Goal: Navigation & Orientation: Find specific page/section

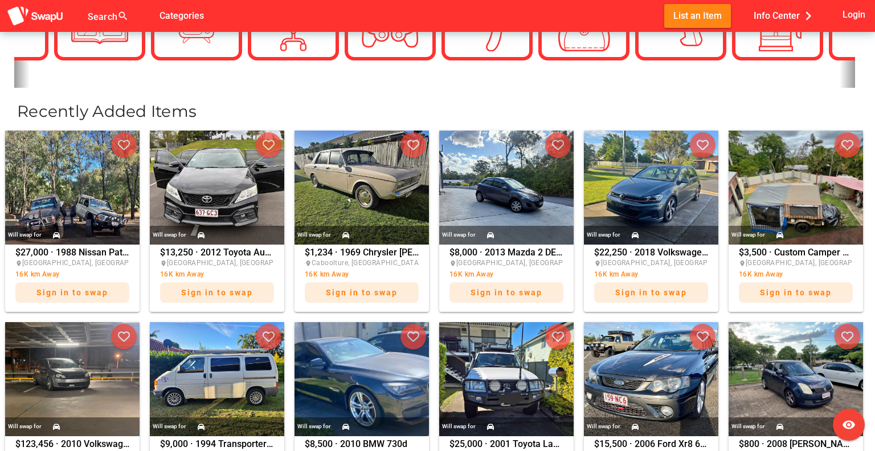
scroll to position [570, 0]
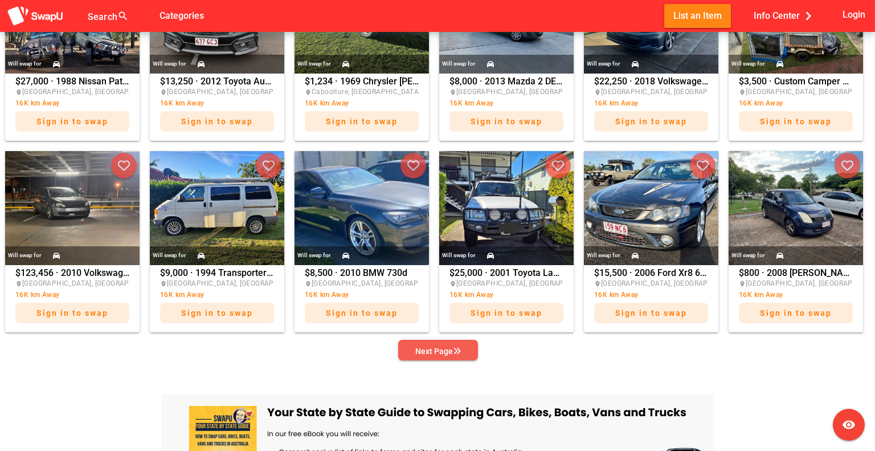
click at [440, 351] on div "Next Page" at bounding box center [438, 351] width 46 height 14
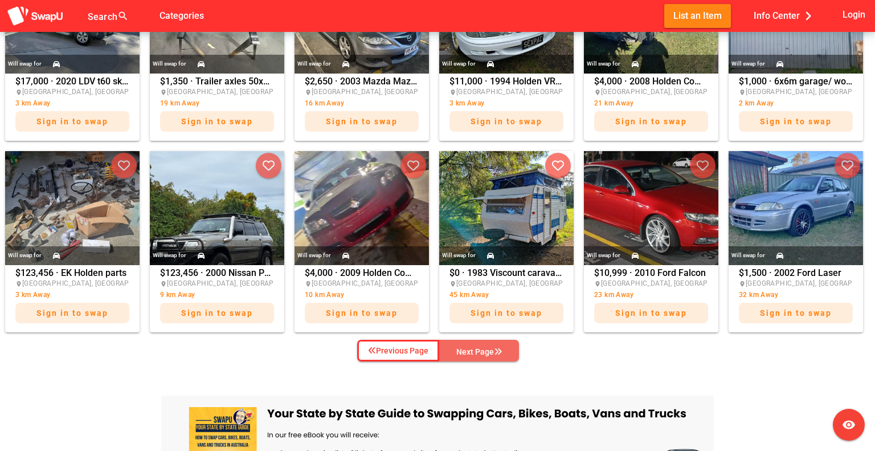
click at [476, 350] on div "Next Page" at bounding box center [479, 352] width 46 height 14
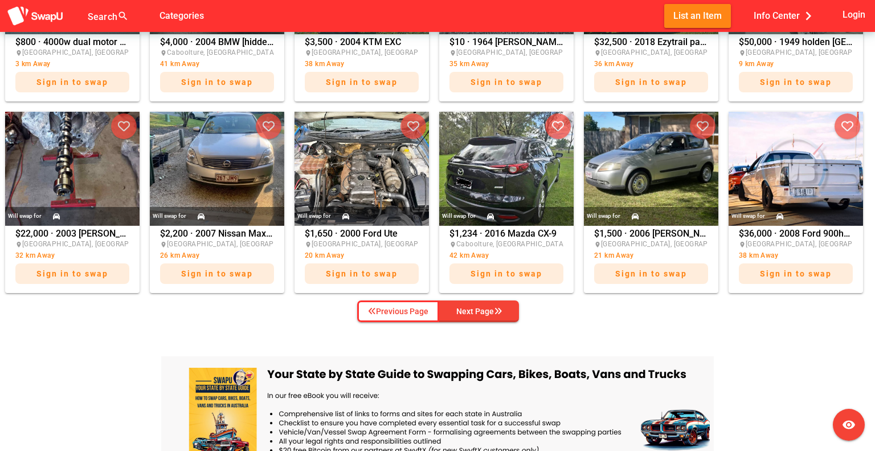
scroll to position [627, 0]
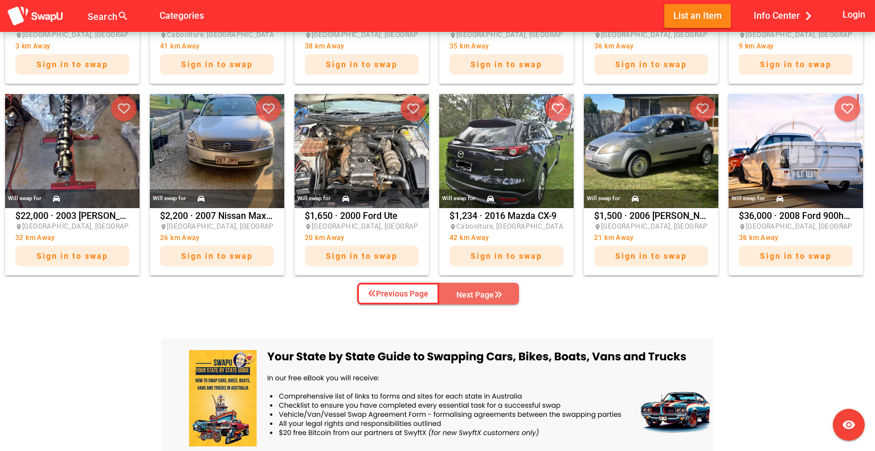
click at [479, 294] on div "Next Page" at bounding box center [479, 295] width 46 height 14
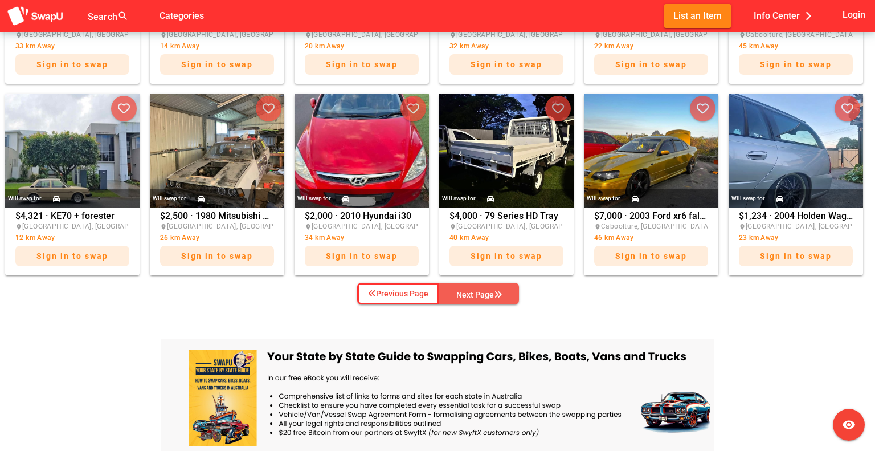
click at [479, 293] on div "Next Page" at bounding box center [479, 295] width 46 height 14
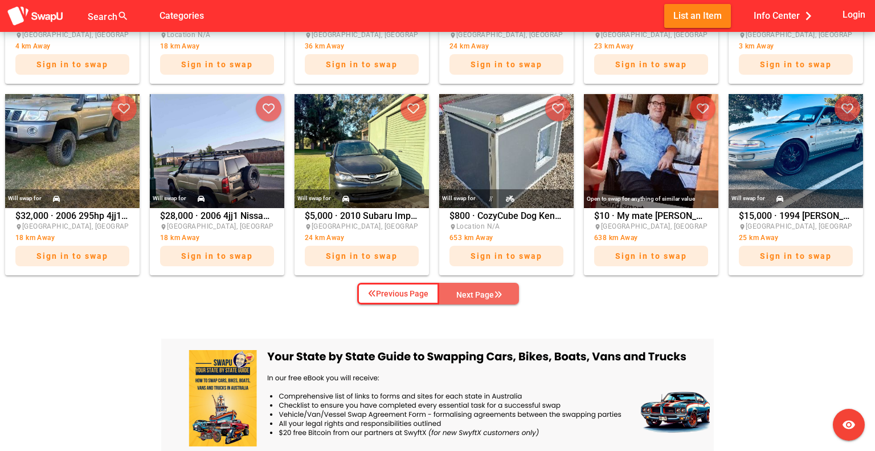
click at [474, 293] on div "Next Page" at bounding box center [479, 295] width 46 height 14
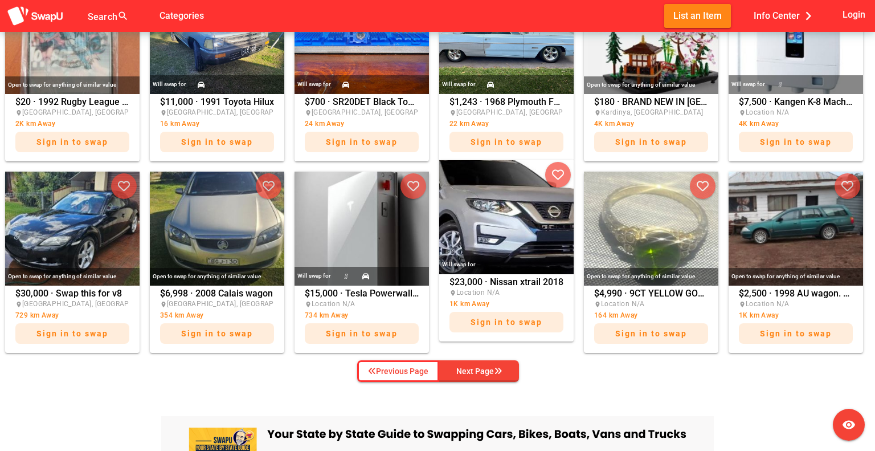
scroll to position [570, 0]
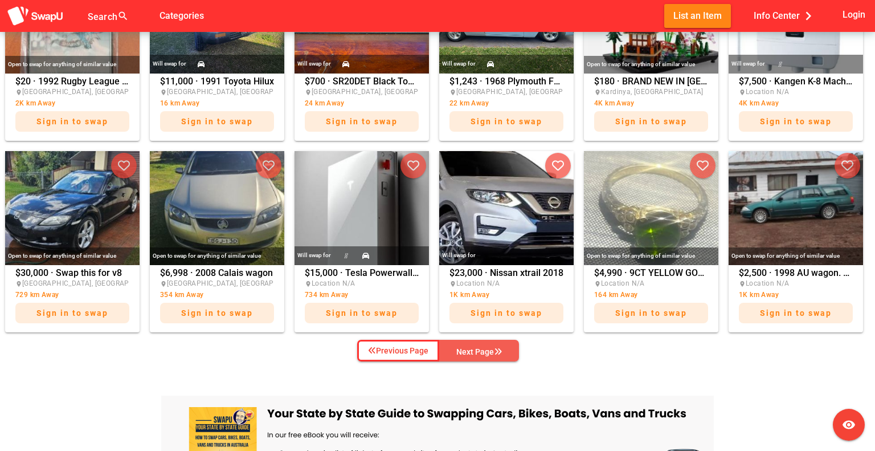
click at [467, 349] on div "Next Page" at bounding box center [479, 352] width 46 height 14
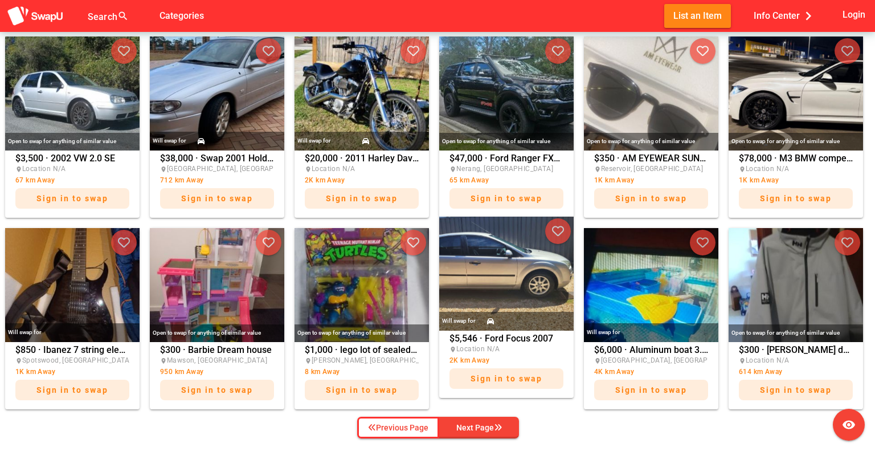
scroll to position [513, 0]
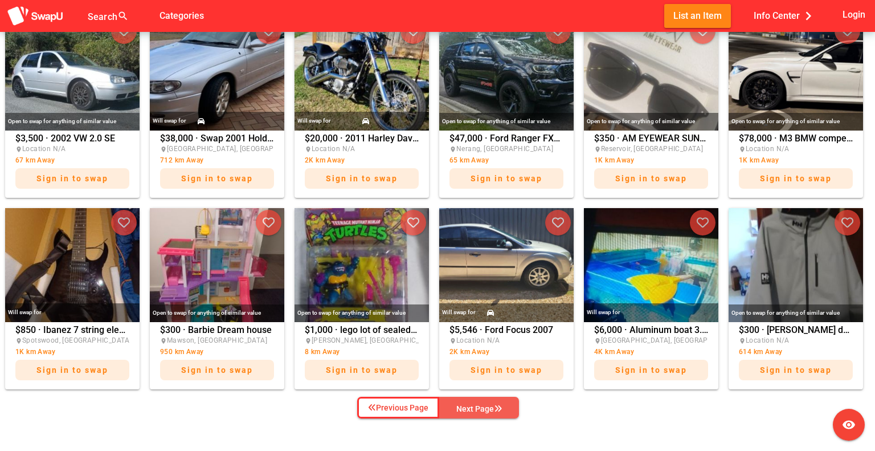
click at [465, 406] on div "Next Page" at bounding box center [479, 409] width 46 height 14
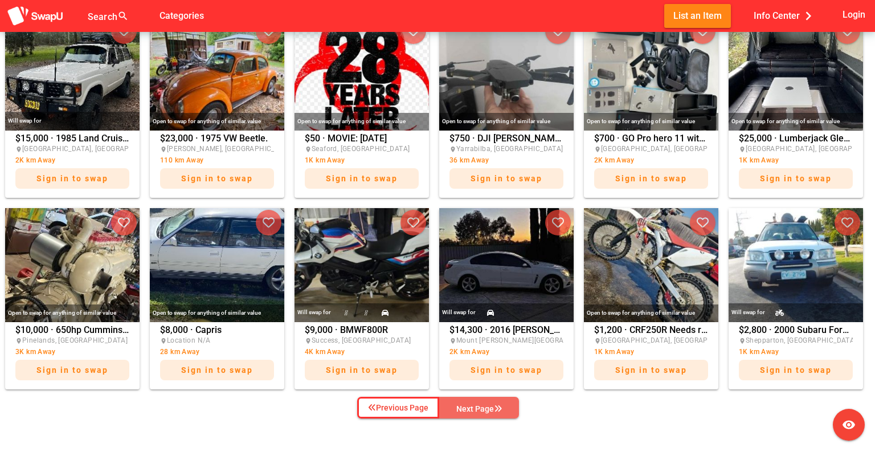
click at [465, 406] on div "Next Page" at bounding box center [479, 409] width 46 height 14
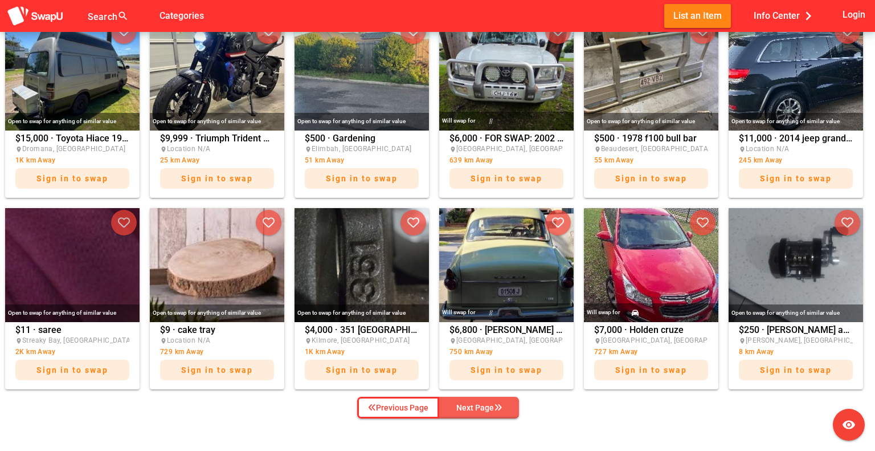
click at [465, 406] on div "Next Page" at bounding box center [479, 407] width 46 height 14
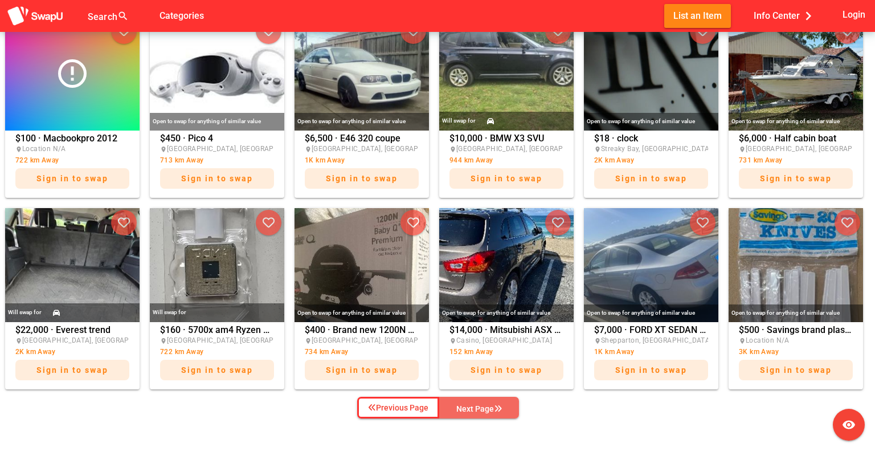
click at [465, 406] on div "Next Page" at bounding box center [479, 409] width 46 height 14
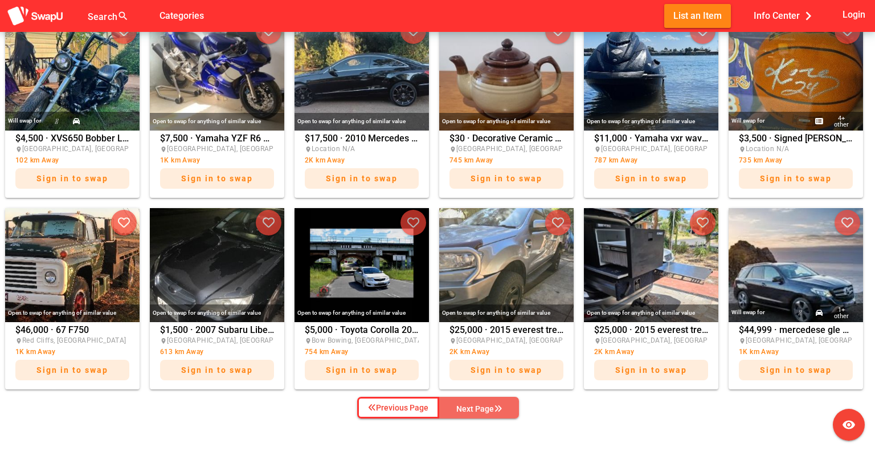
click at [465, 405] on div "Next Page" at bounding box center [479, 409] width 46 height 14
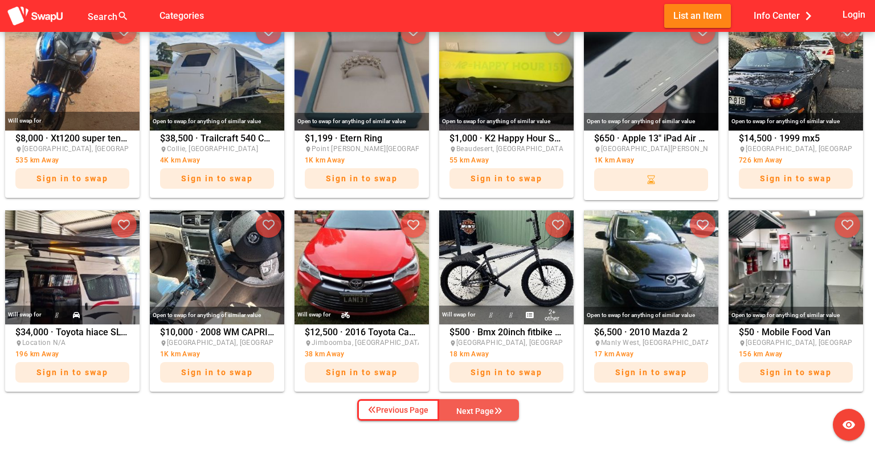
click at [474, 405] on div "Next Page" at bounding box center [479, 411] width 46 height 14
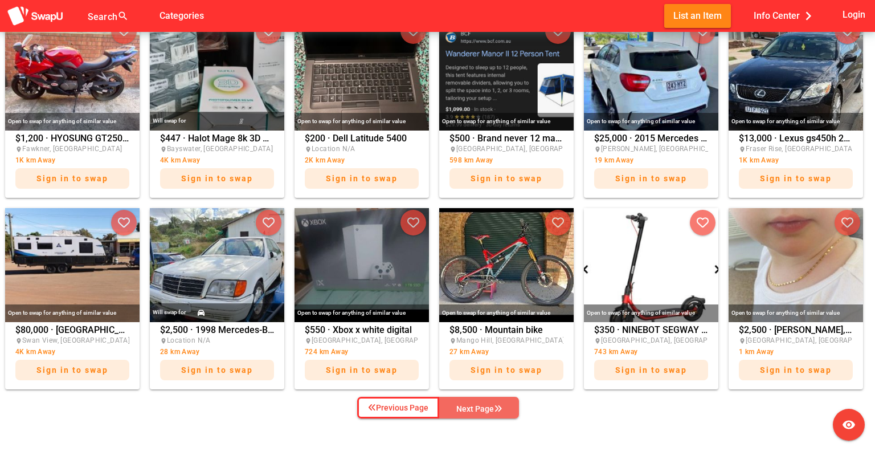
click at [463, 408] on div "Next Page" at bounding box center [479, 409] width 46 height 14
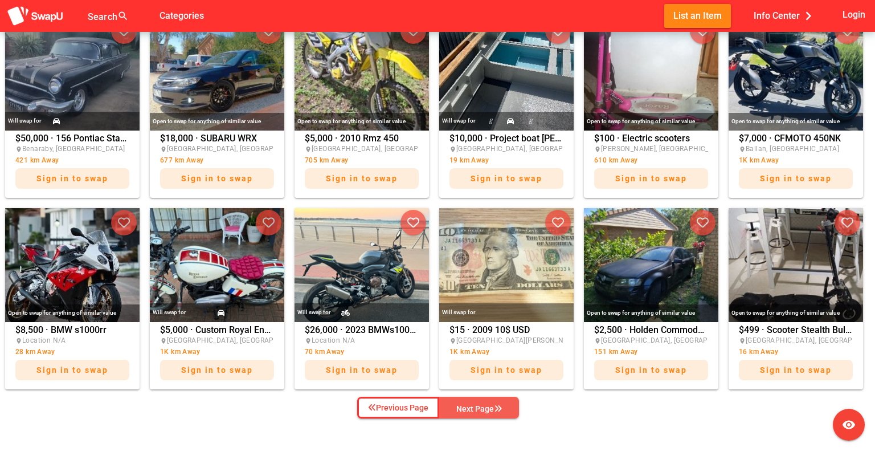
click at [463, 408] on div "Next Page" at bounding box center [479, 409] width 46 height 14
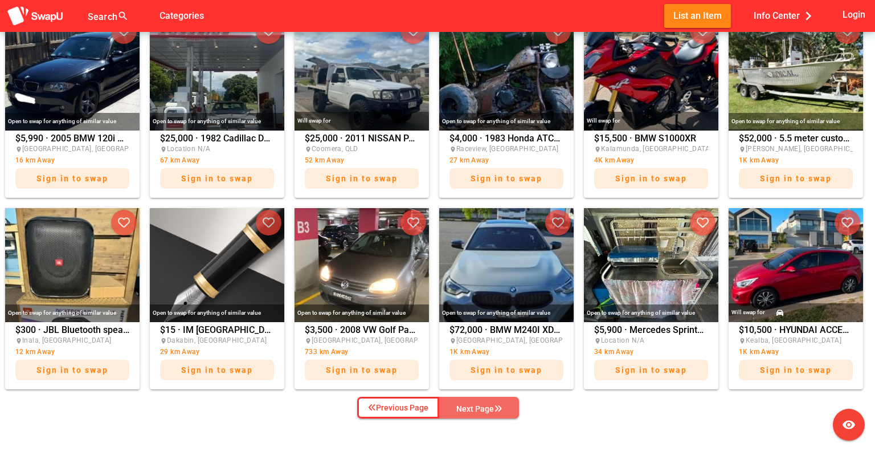
click at [463, 408] on div "Next Page" at bounding box center [479, 409] width 46 height 14
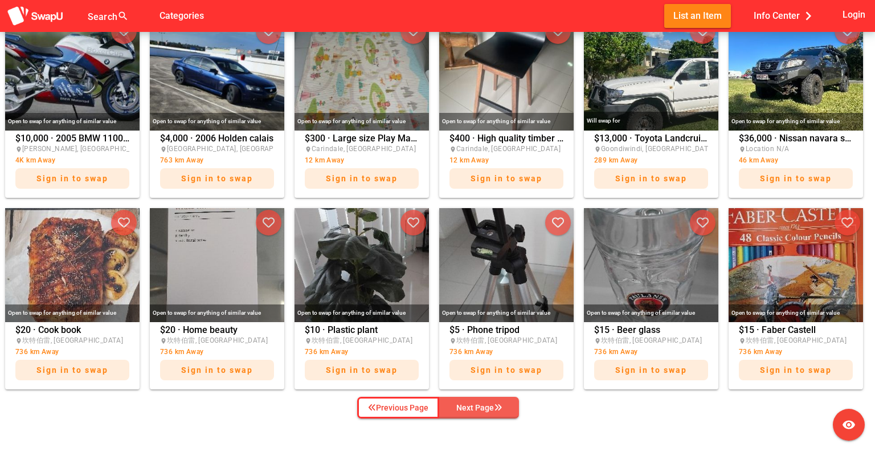
click at [463, 408] on div "Next Page" at bounding box center [479, 407] width 46 height 14
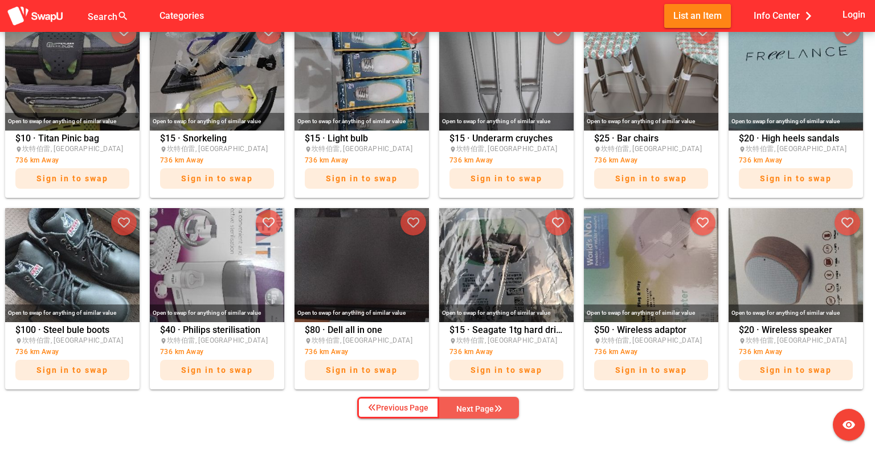
click at [463, 408] on div "Next Page" at bounding box center [479, 409] width 46 height 14
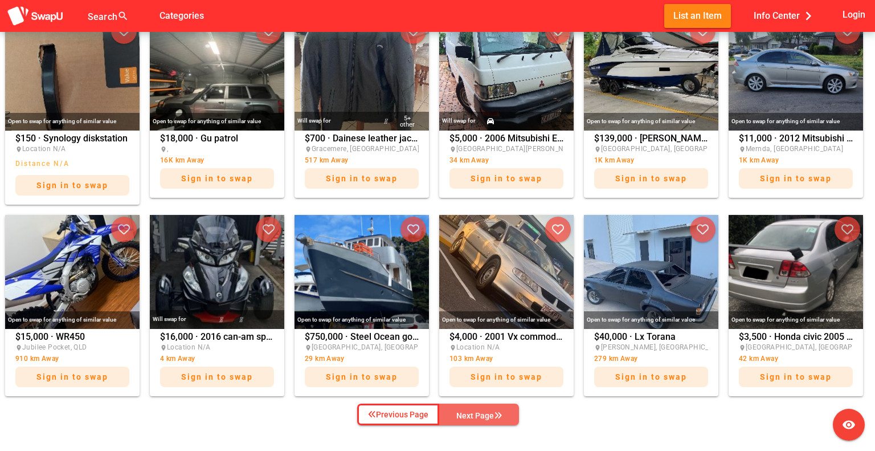
click at [463, 408] on div "Next Page" at bounding box center [479, 415] width 46 height 14
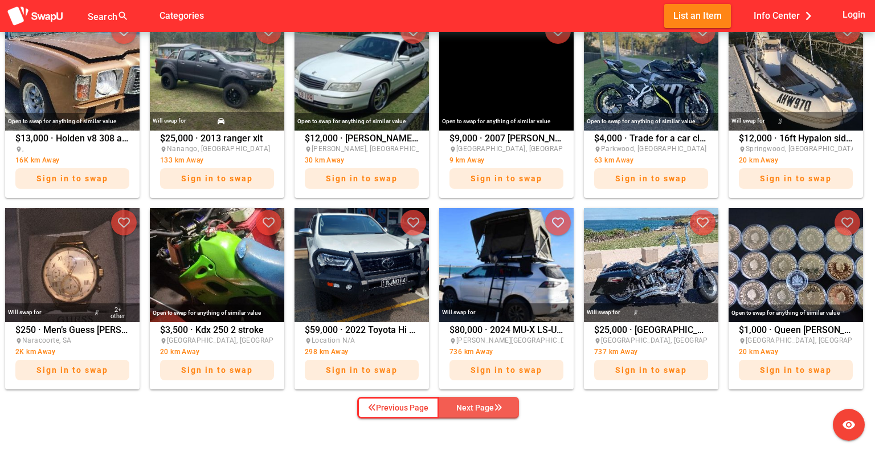
click at [463, 407] on div "Next Page" at bounding box center [479, 407] width 46 height 14
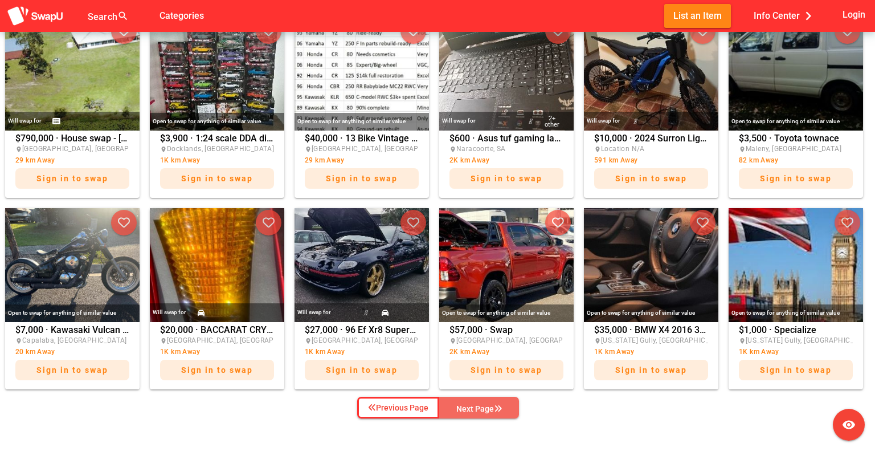
click at [463, 406] on div "Next Page" at bounding box center [479, 409] width 46 height 14
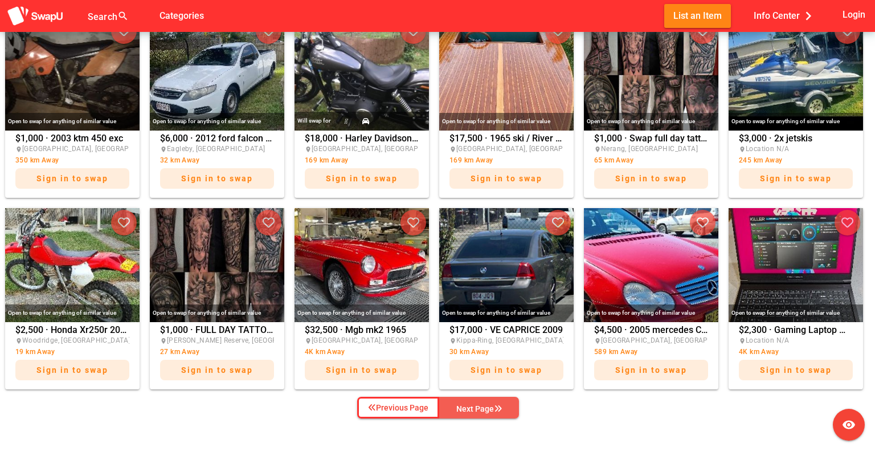
click at [463, 406] on div "Next Page" at bounding box center [479, 409] width 46 height 14
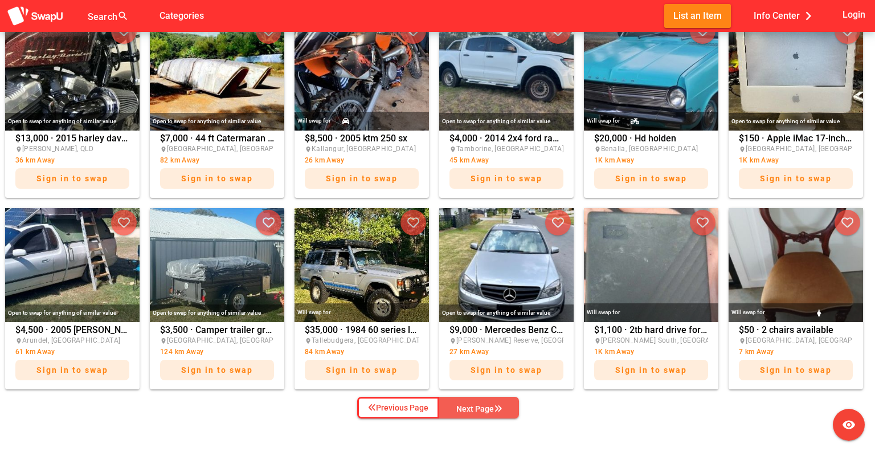
click at [463, 405] on div "Next Page" at bounding box center [479, 409] width 46 height 14
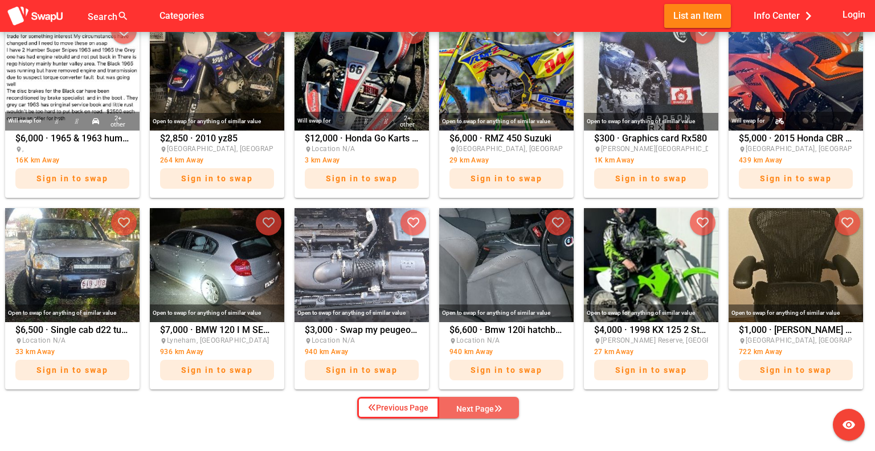
click at [463, 405] on div "Next Page" at bounding box center [479, 409] width 46 height 14
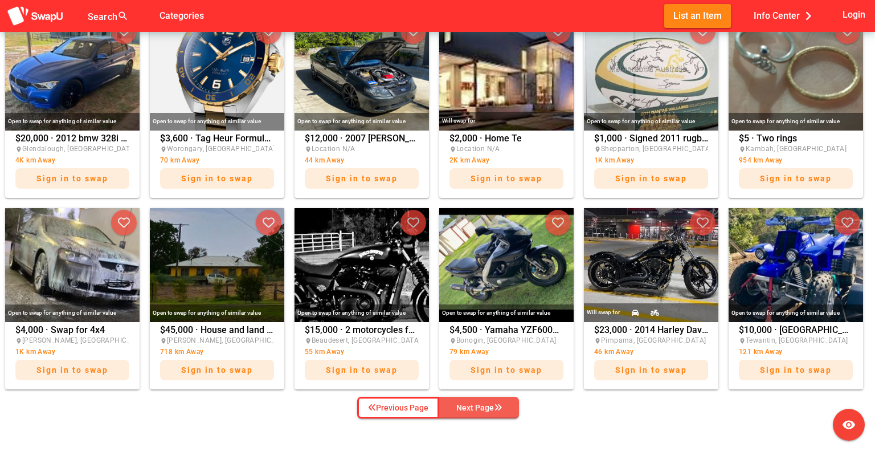
click at [463, 405] on div "Next Page" at bounding box center [479, 407] width 46 height 14
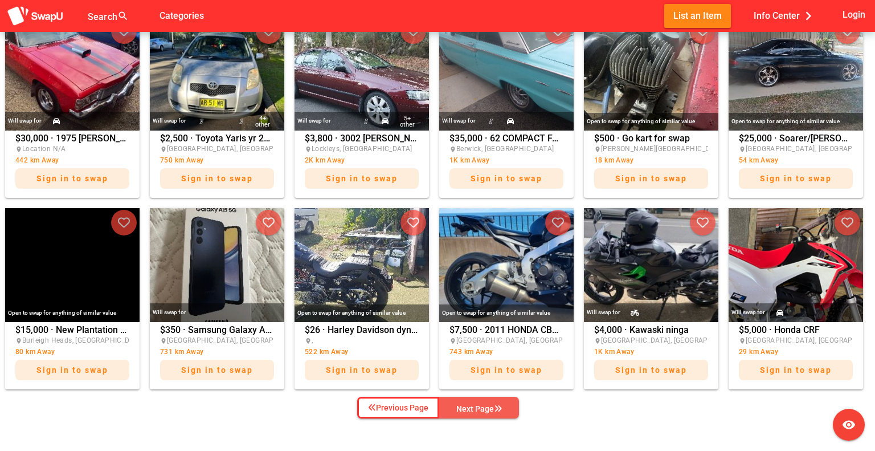
click at [463, 404] on div "Next Page" at bounding box center [479, 409] width 46 height 14
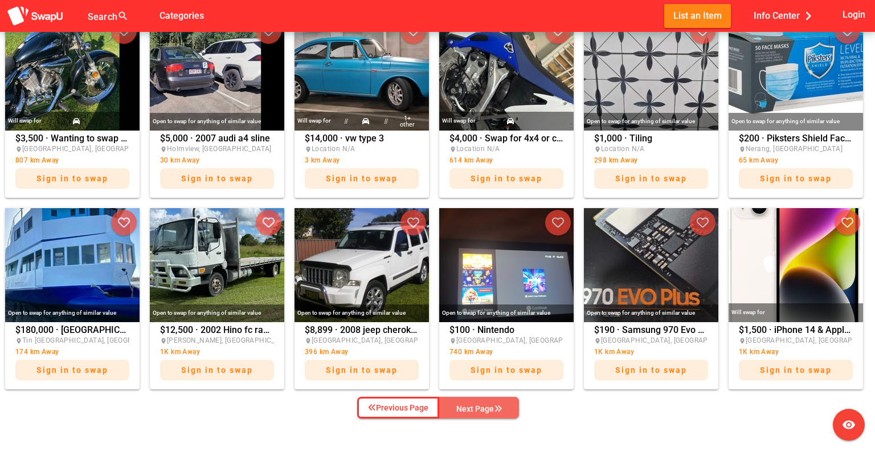
click at [463, 404] on div "Next Page" at bounding box center [479, 409] width 46 height 14
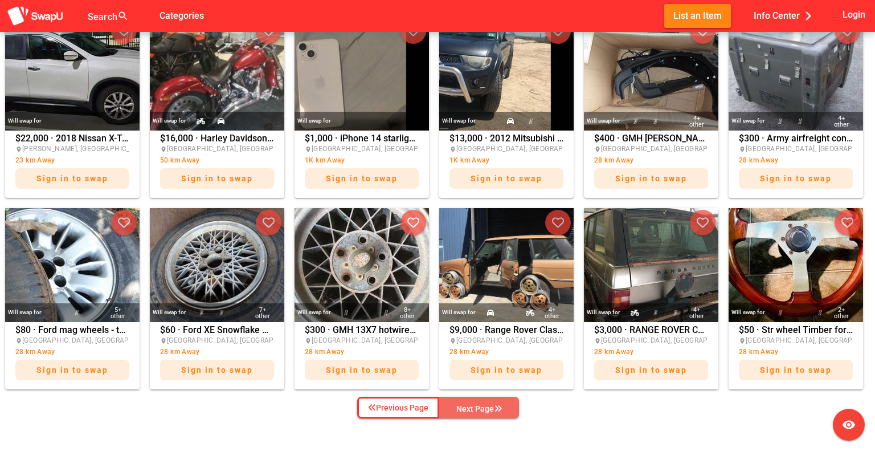
click at [463, 403] on div "Next Page" at bounding box center [479, 409] width 46 height 14
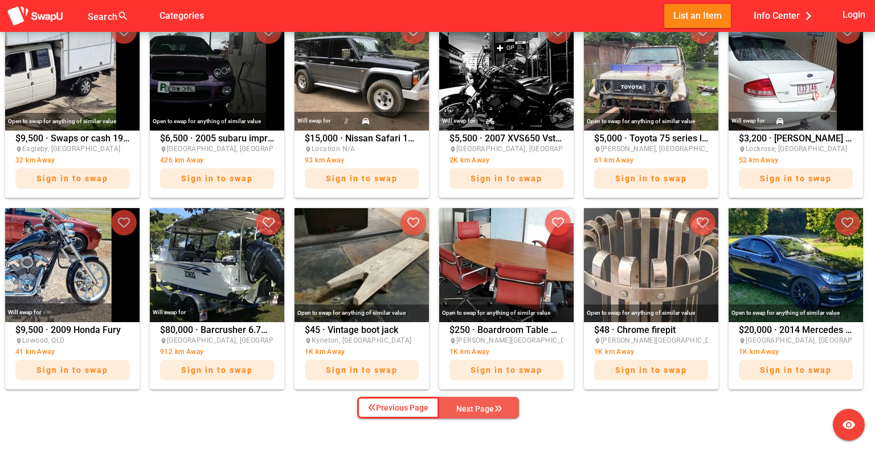
click at [463, 403] on div "Next Page" at bounding box center [479, 409] width 46 height 14
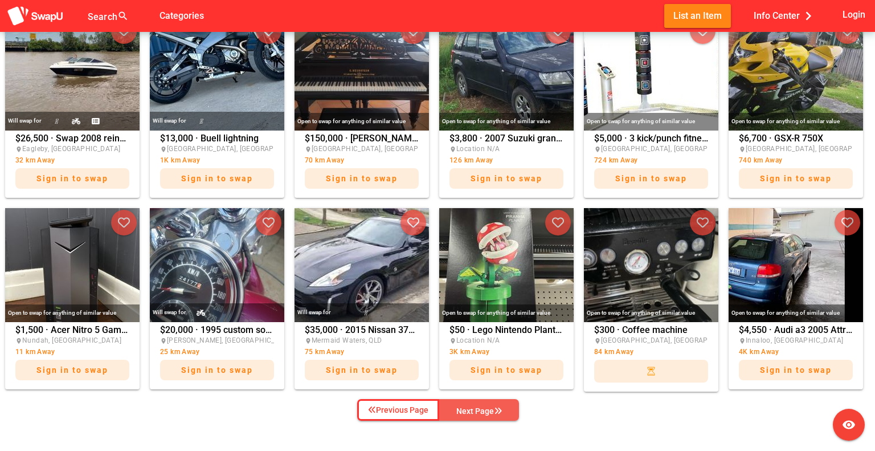
click at [463, 404] on div "Next Page" at bounding box center [479, 411] width 46 height 14
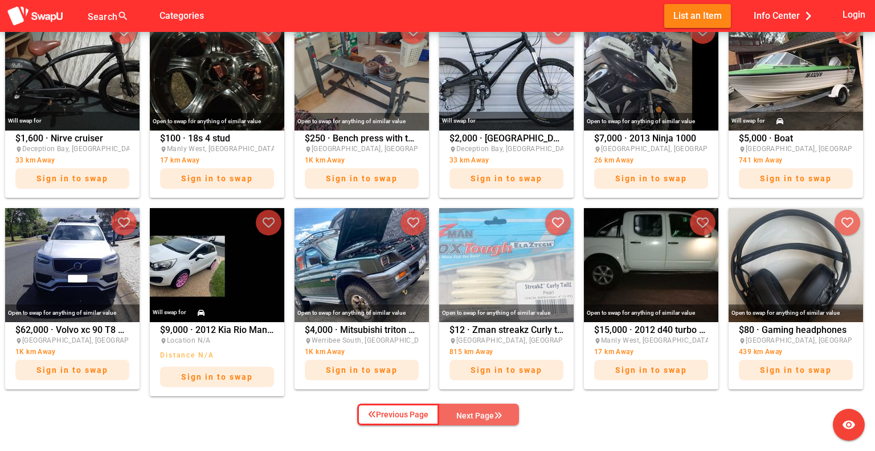
click at [465, 409] on div "Next Page" at bounding box center [479, 415] width 46 height 14
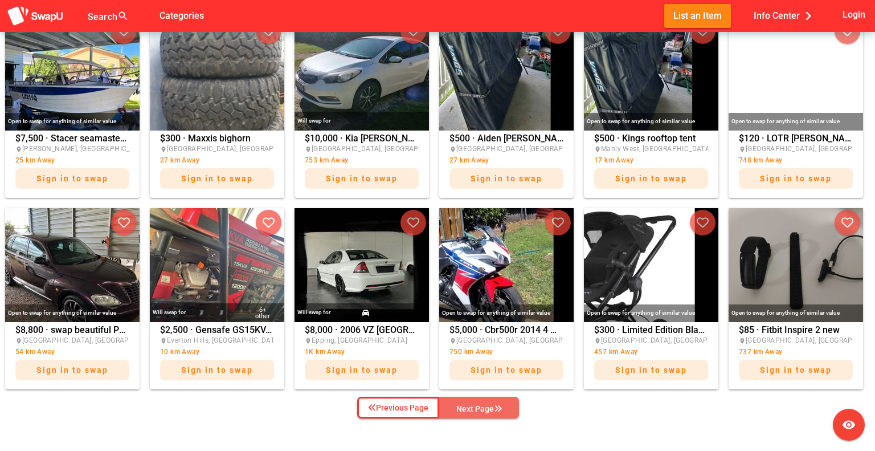
click at [465, 409] on div "Next Page" at bounding box center [479, 409] width 46 height 14
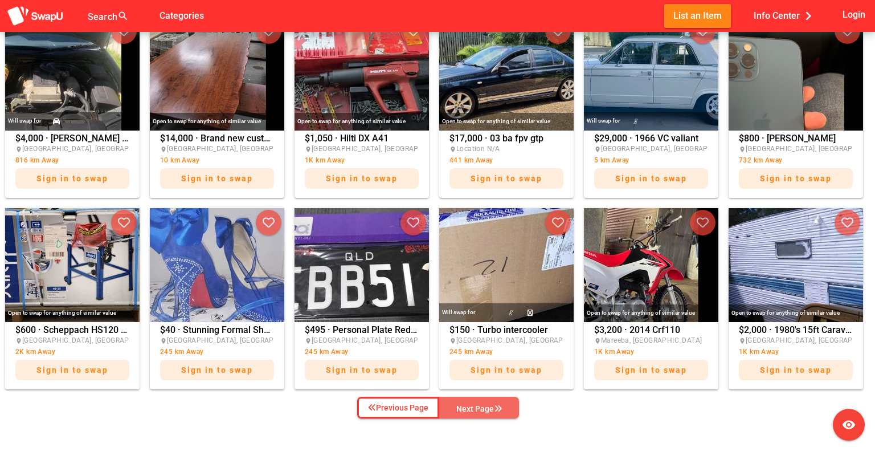
click at [465, 409] on div "Next Page" at bounding box center [479, 409] width 46 height 14
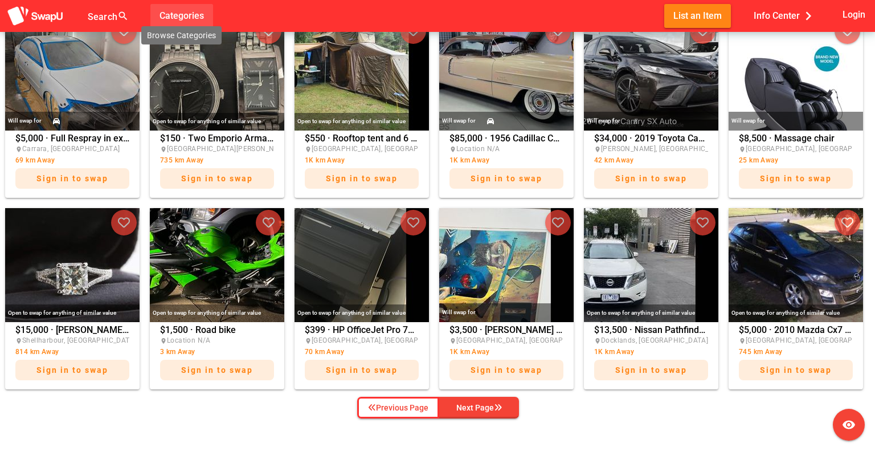
click at [183, 19] on span "Categories" at bounding box center [181, 15] width 44 height 19
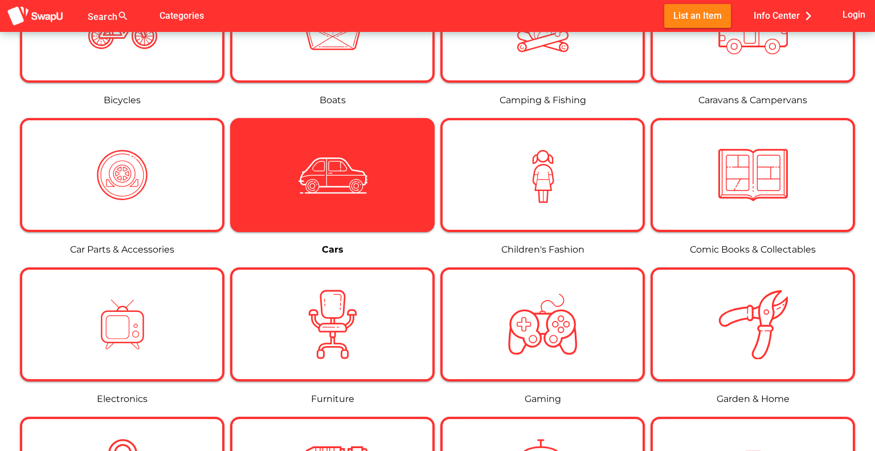
scroll to position [342, 0]
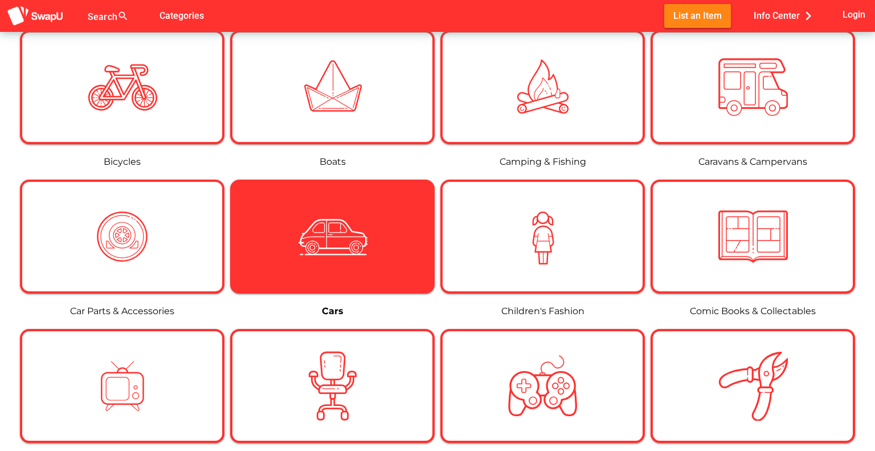
click at [349, 242] on img at bounding box center [332, 236] width 69 height 69
